Goal: Check status: Check status

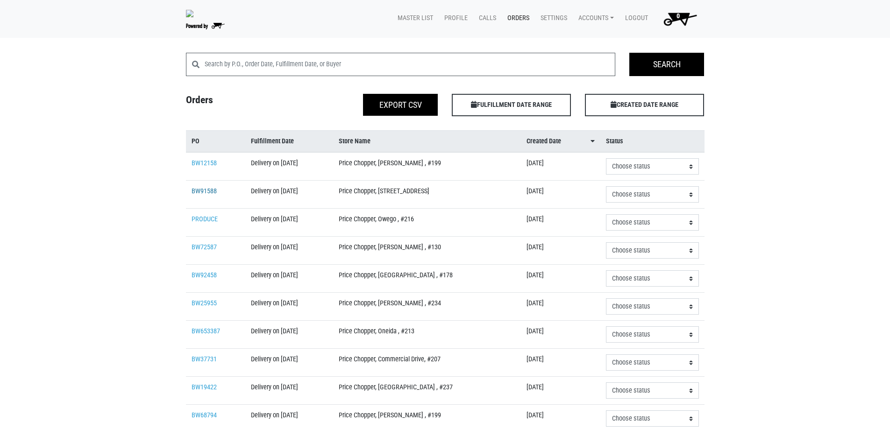
click at [211, 192] on link "BW91588" at bounding box center [204, 191] width 25 height 8
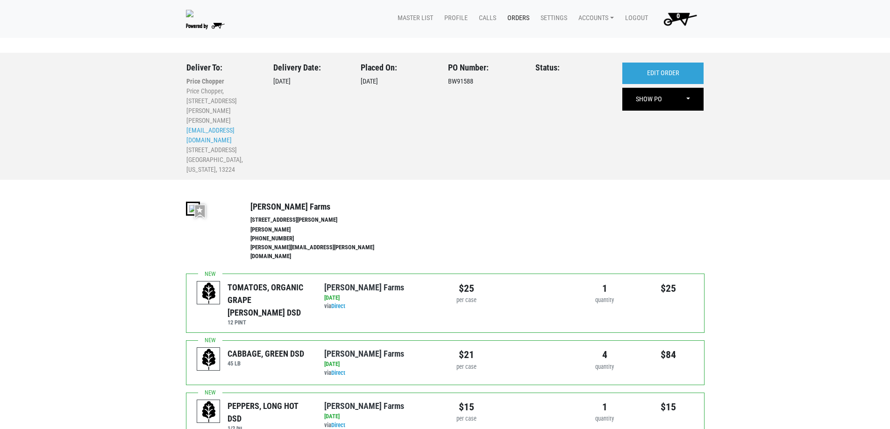
click at [516, 17] on link "Orders" at bounding box center [516, 18] width 33 height 18
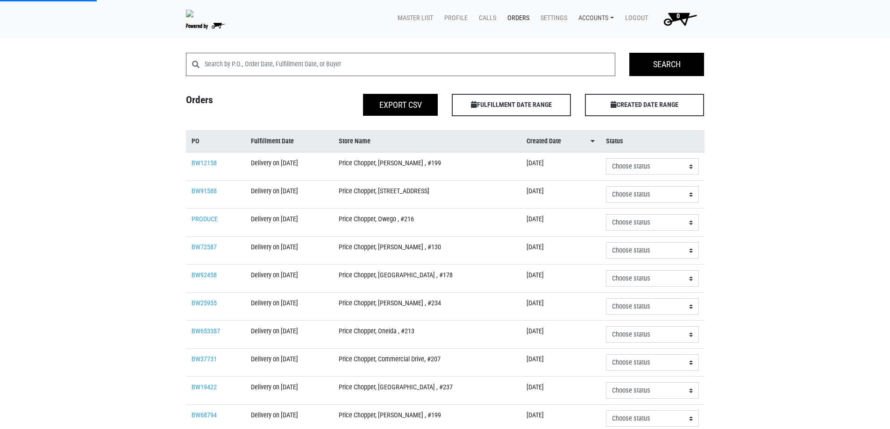
click at [585, 12] on link "Accounts" at bounding box center [594, 18] width 47 height 18
click at [593, 47] on link "Karin Reeves (Tops Markets Growers Hub)" at bounding box center [650, 40] width 158 height 14
